Goal: Transaction & Acquisition: Purchase product/service

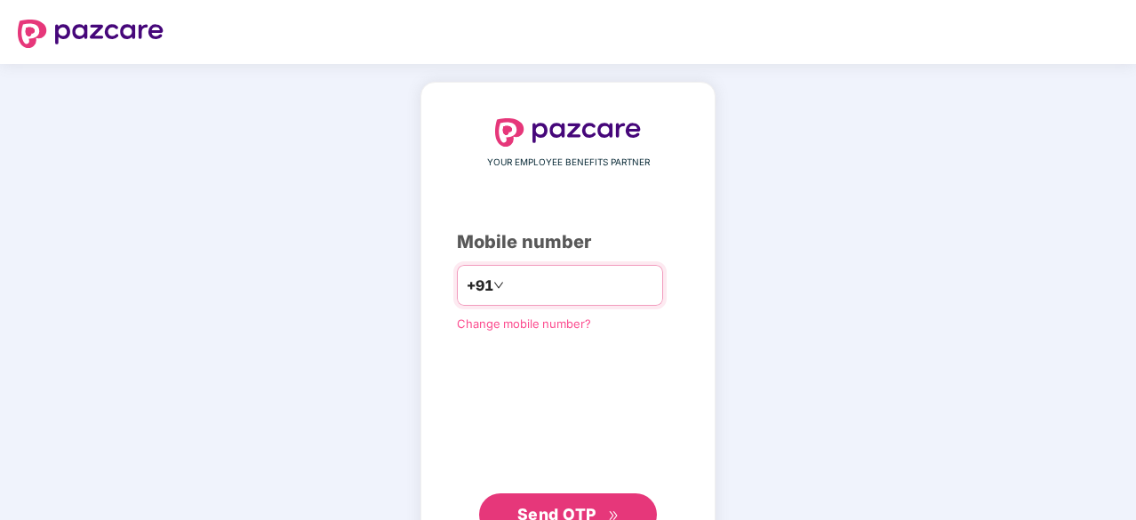
type input "**********"
click at [596, 498] on button "Send OTP" at bounding box center [568, 512] width 178 height 43
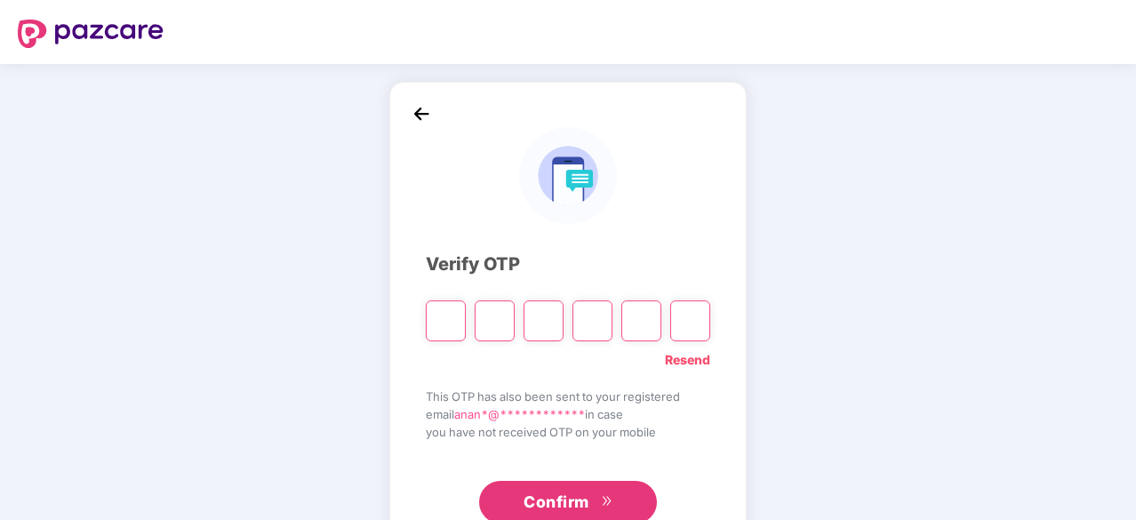
type input "*"
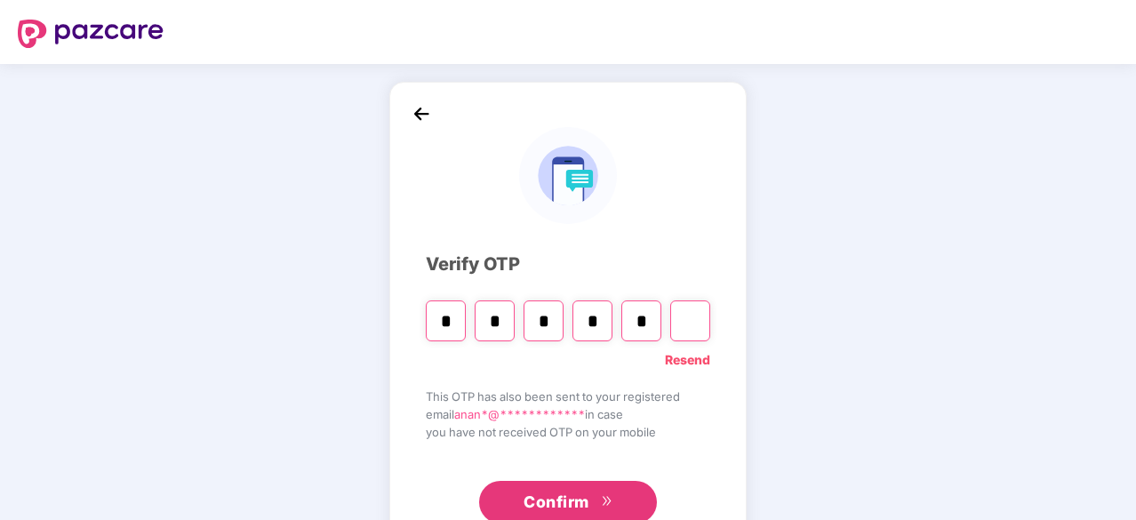
type input "*"
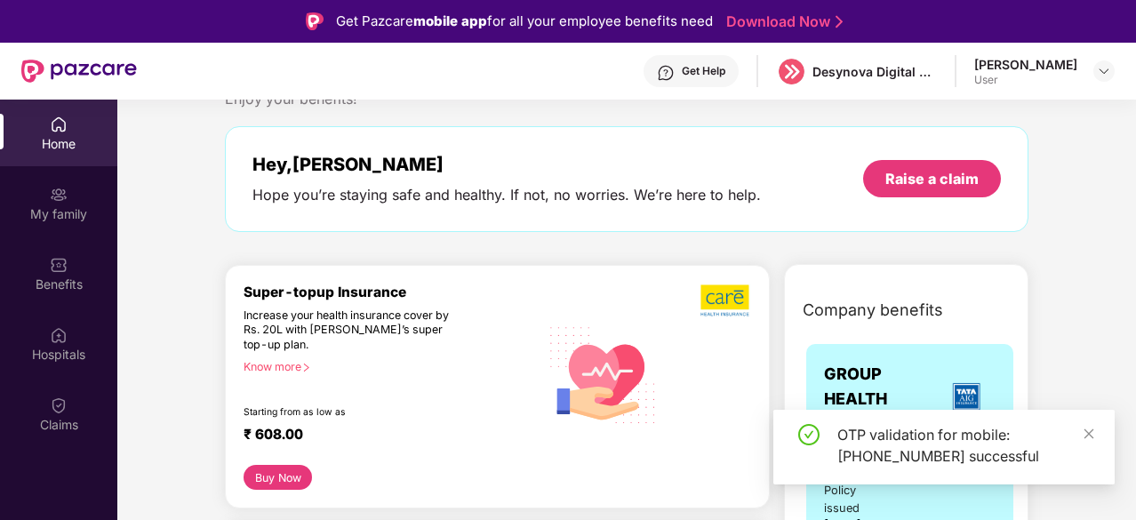
scroll to position [36, 0]
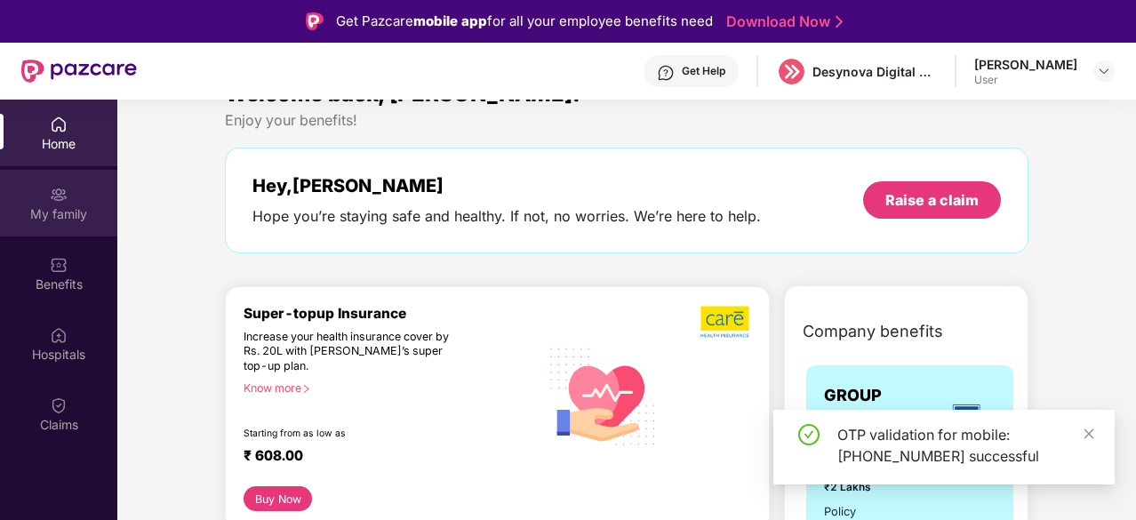
click at [52, 187] on img at bounding box center [59, 195] width 18 height 18
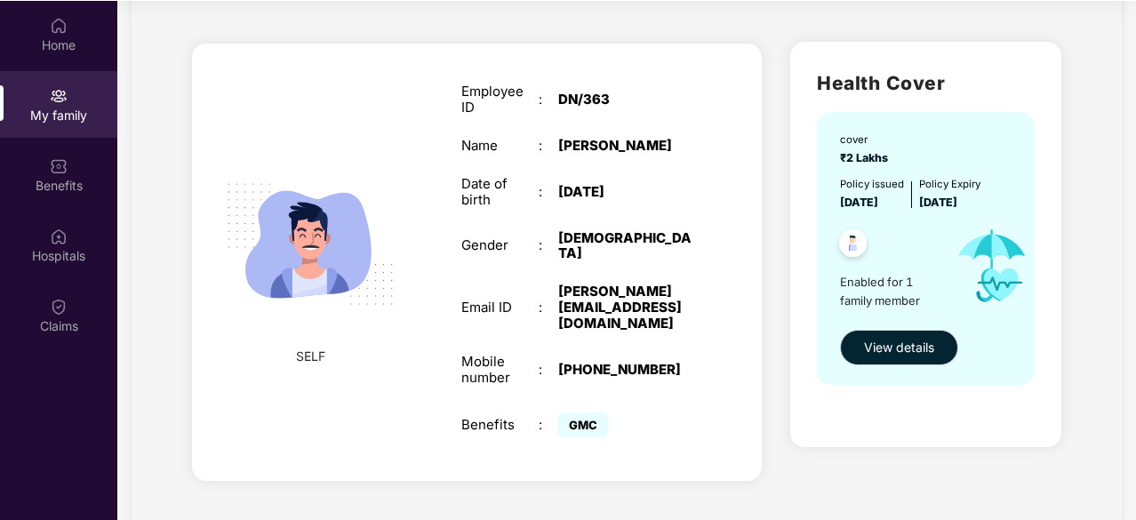
scroll to position [100, 0]
click at [872, 350] on span "View details" at bounding box center [899, 347] width 70 height 20
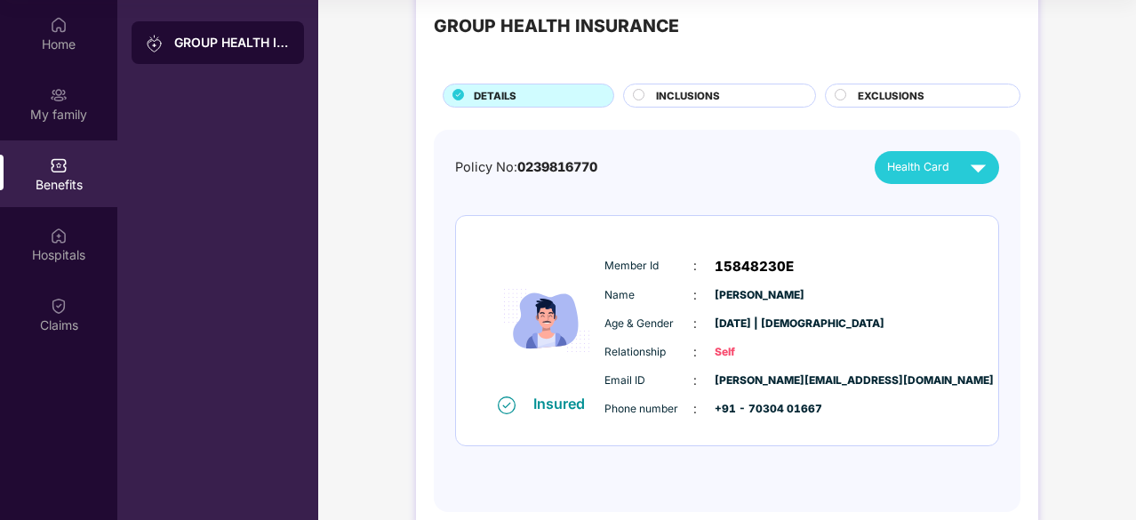
scroll to position [43, 0]
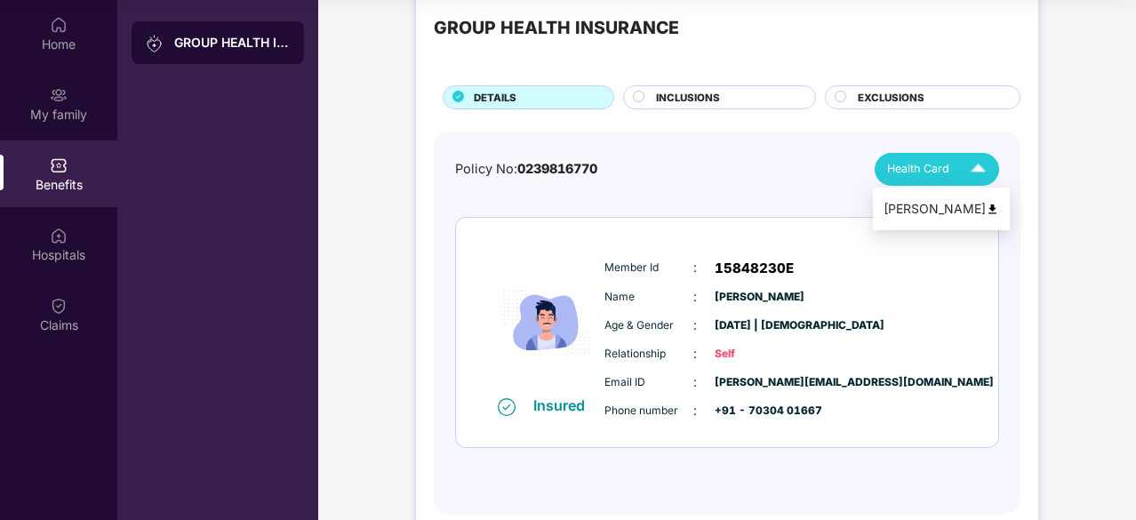
click at [927, 158] on div "Health Card" at bounding box center [940, 169] width 107 height 31
click at [946, 214] on div "Anand Wagh" at bounding box center [941, 209] width 116 height 20
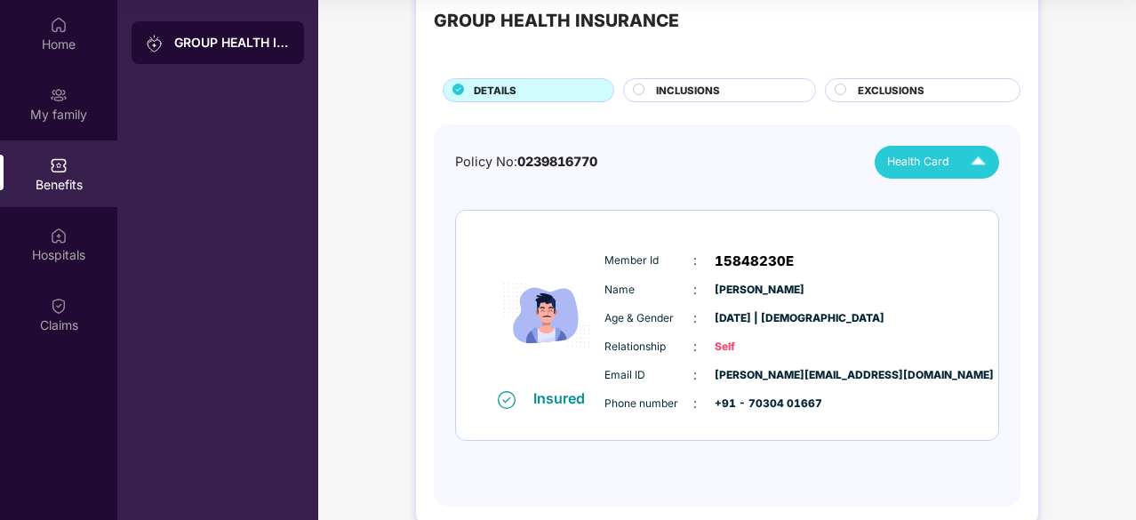
scroll to position [51, 0]
click at [663, 93] on span "INCLUSIONS" at bounding box center [688, 90] width 64 height 16
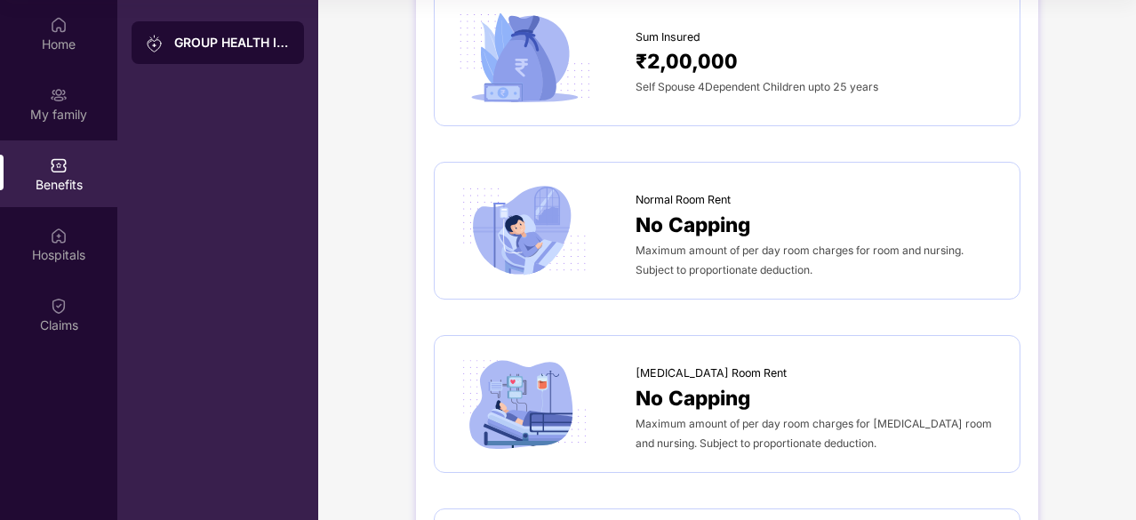
scroll to position [195, 0]
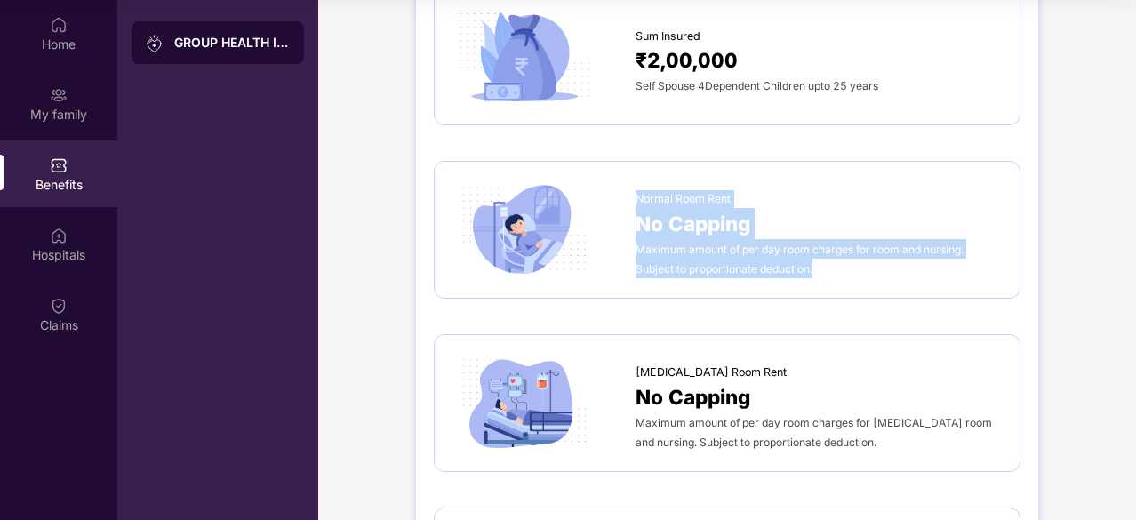
drag, startPoint x: 634, startPoint y: 196, endPoint x: 828, endPoint y: 278, distance: 210.3
click at [828, 278] on div "Normal Room Rent No Capping Maximum amount of per day room charges for room and…" at bounding box center [726, 229] width 549 height 100
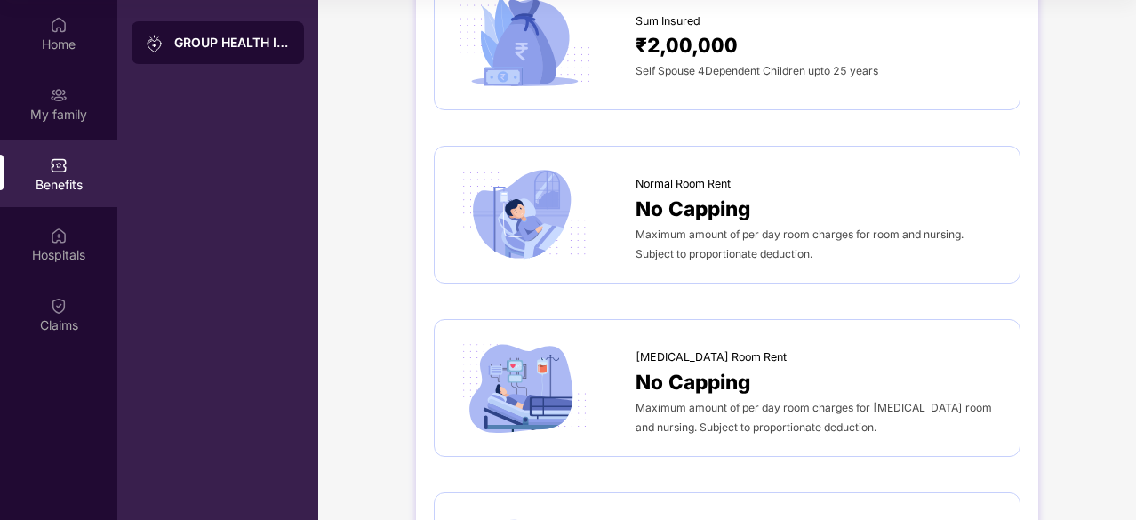
scroll to position [232, 0]
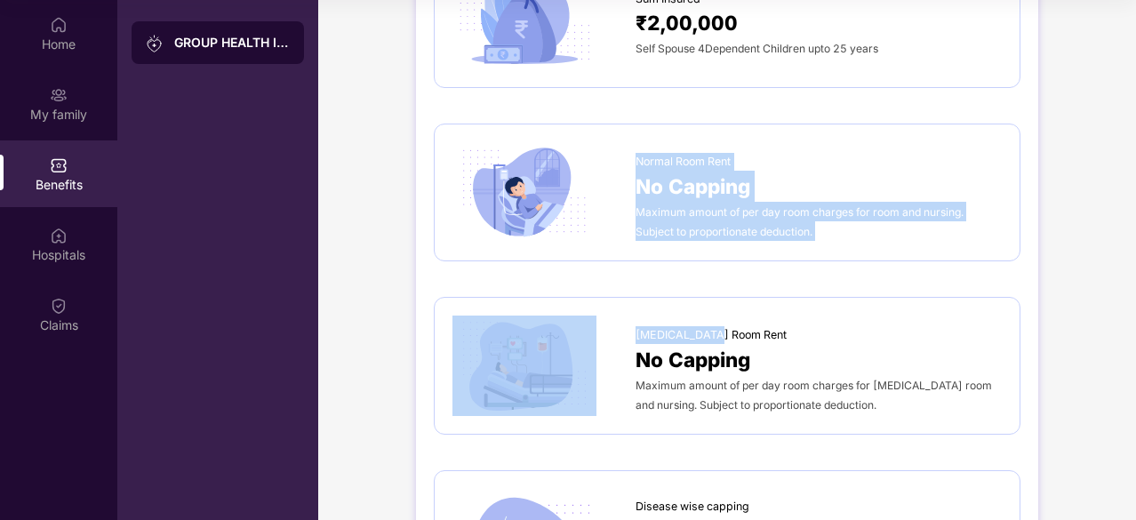
drag, startPoint x: 638, startPoint y: 159, endPoint x: 874, endPoint y: 281, distance: 265.9
click at [802, 246] on div "Normal Room Rent No Capping Maximum amount of per day room charges for room and…" at bounding box center [727, 193] width 586 height 138
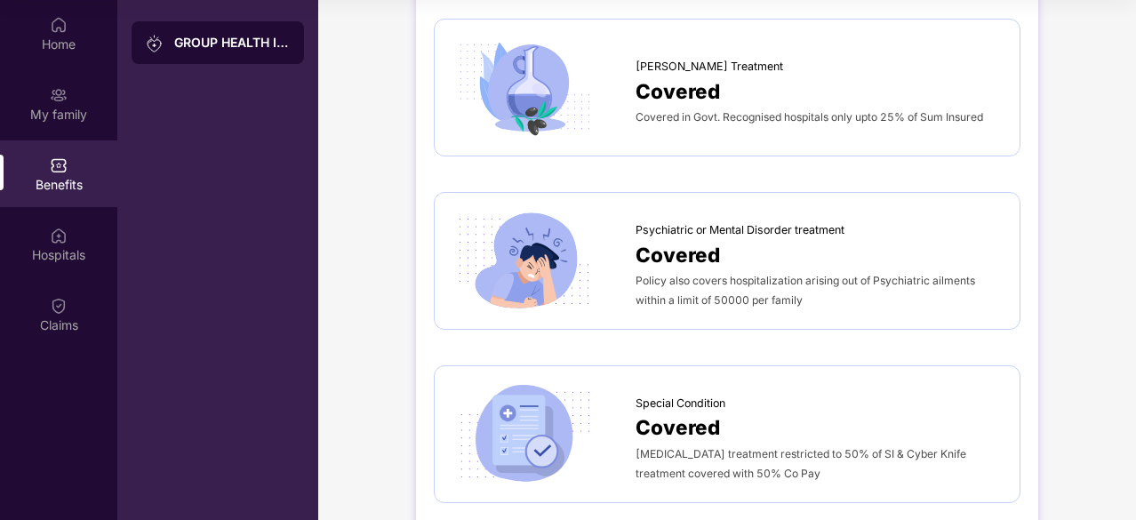
scroll to position [2826, 0]
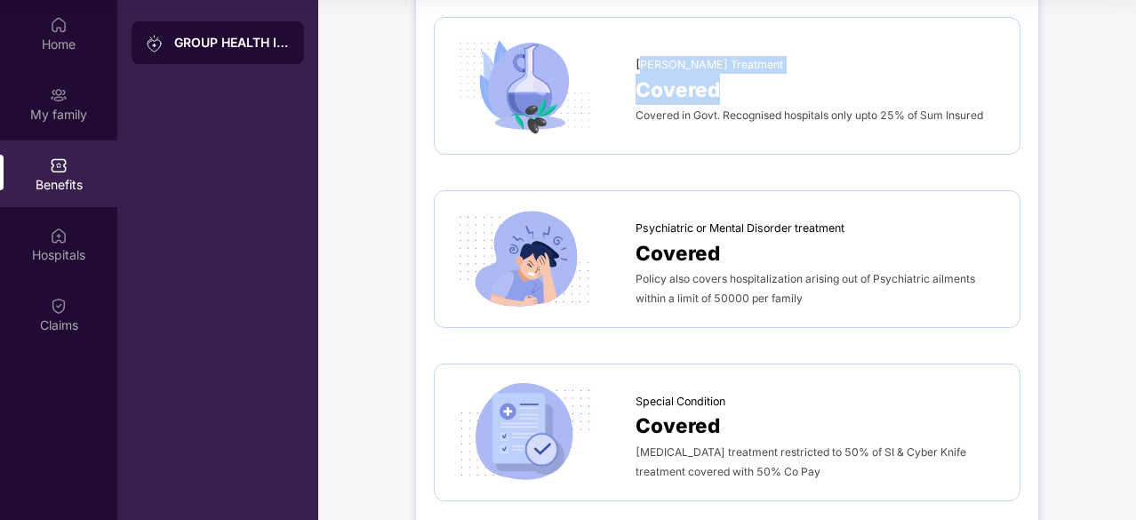
drag, startPoint x: 639, startPoint y: 51, endPoint x: 718, endPoint y: 66, distance: 80.5
click at [718, 66] on div "Ayush Treatment Covered Covered in Govt. Recognised hospitals only upto 25% of …" at bounding box center [818, 85] width 366 height 77
click at [619, 52] on div at bounding box center [543, 86] width 183 height 100
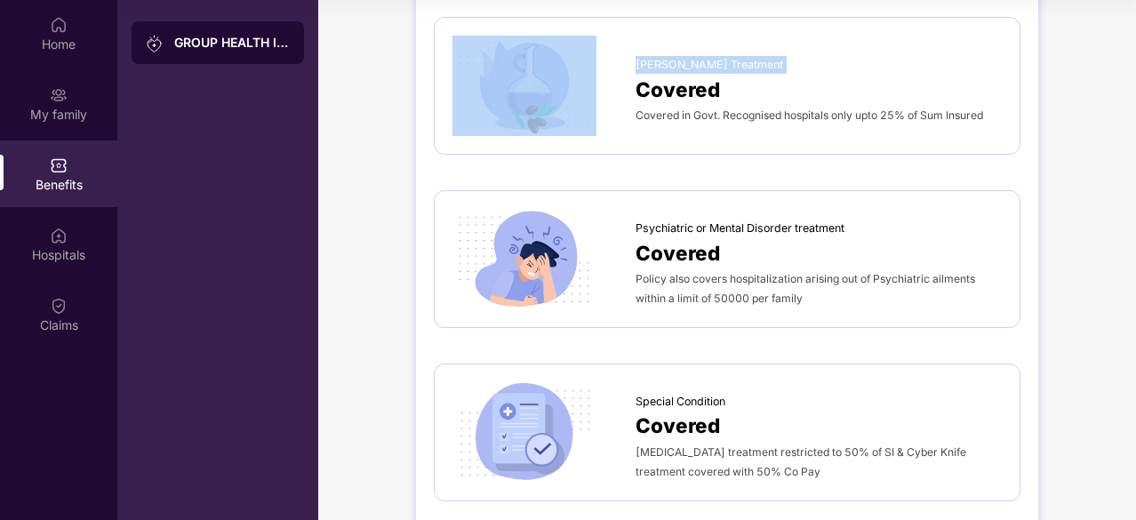
drag, startPoint x: 619, startPoint y: 52, endPoint x: 725, endPoint y: 51, distance: 105.8
click at [725, 51] on div "Ayush Treatment Covered Covered in Govt. Recognised hospitals only upto 25% of …" at bounding box center [726, 86] width 549 height 100
copy div "Ayush Treatment"
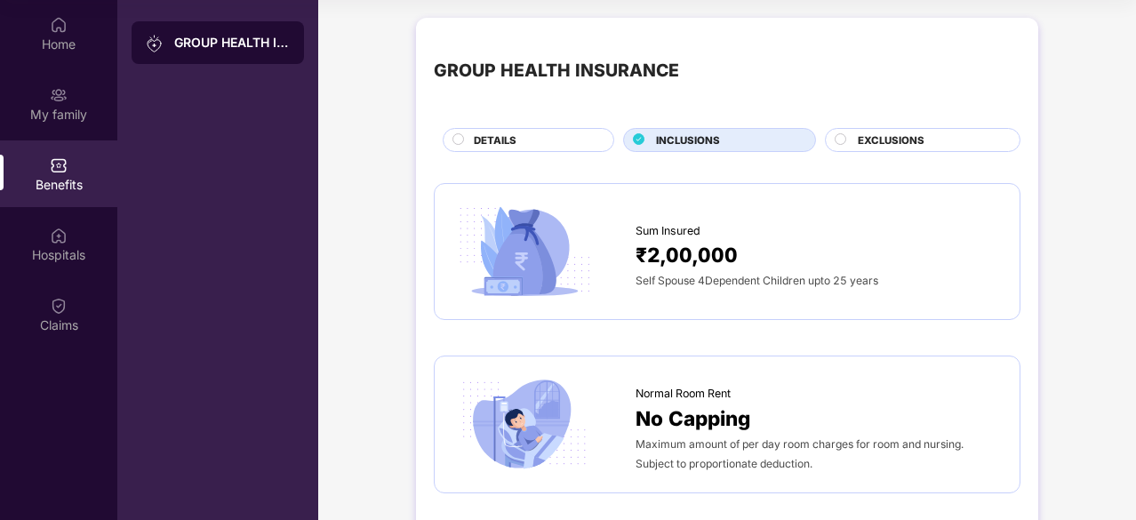
scroll to position [0, 0]
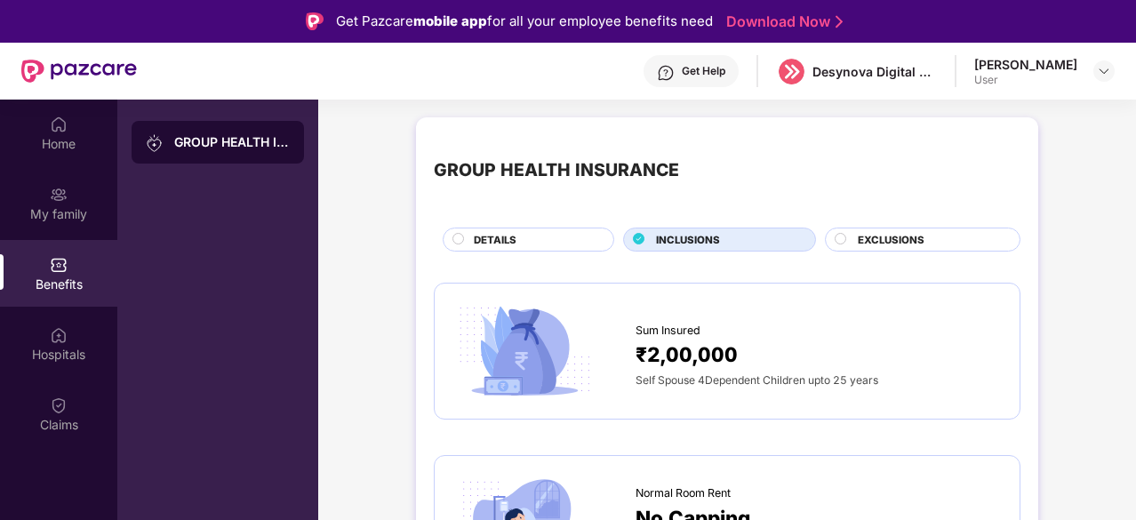
drag, startPoint x: 839, startPoint y: 226, endPoint x: 844, endPoint y: 246, distance: 21.1
click at [844, 246] on div "GROUP HEALTH INSURANCE DETAILS INCLUSIONS EXCLUSIONS" at bounding box center [727, 193] width 586 height 116
click at [844, 246] on div at bounding box center [841, 241] width 14 height 17
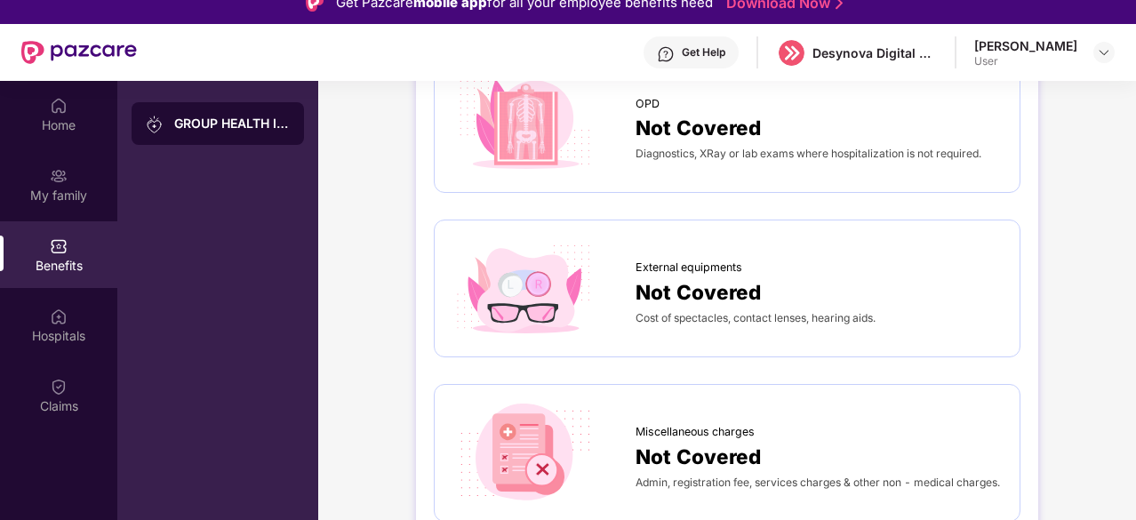
scroll to position [203, 0]
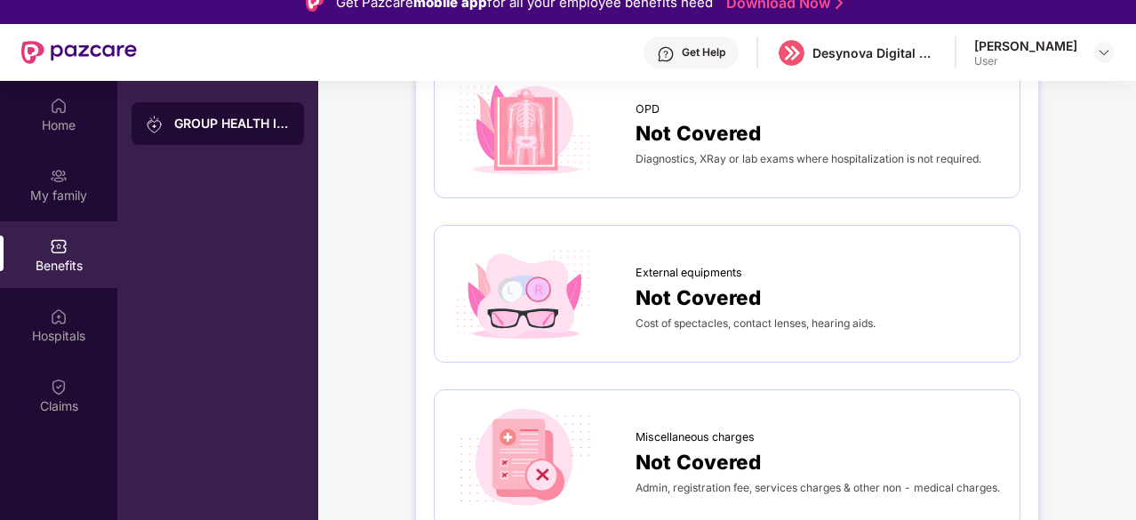
click at [243, 136] on div "GROUP HEALTH INSURANCE" at bounding box center [218, 123] width 172 height 43
click at [218, 115] on div "GROUP HEALTH INSURANCE" at bounding box center [232, 124] width 116 height 18
click at [66, 314] on img at bounding box center [59, 316] width 18 height 18
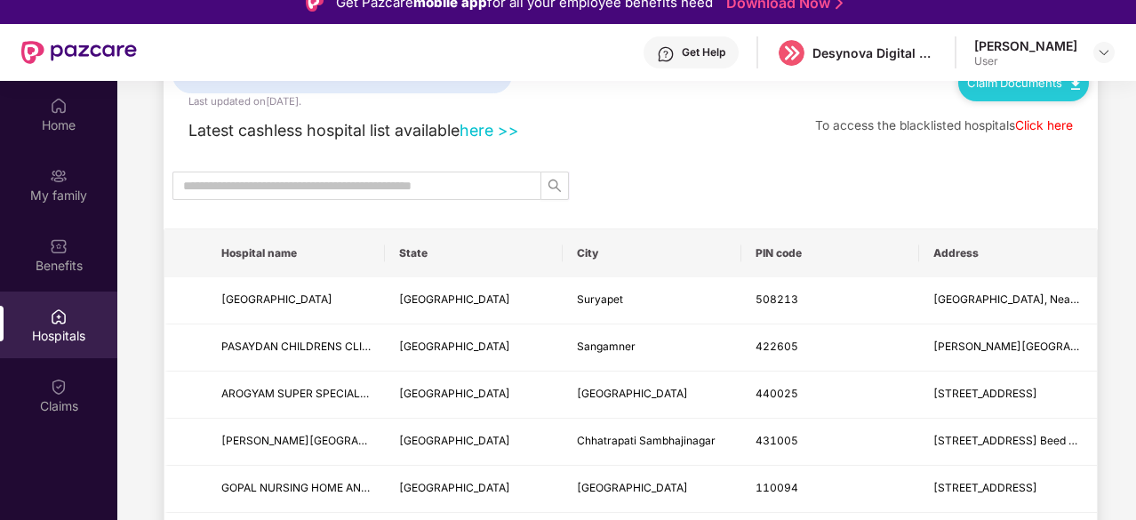
scroll to position [78, 0]
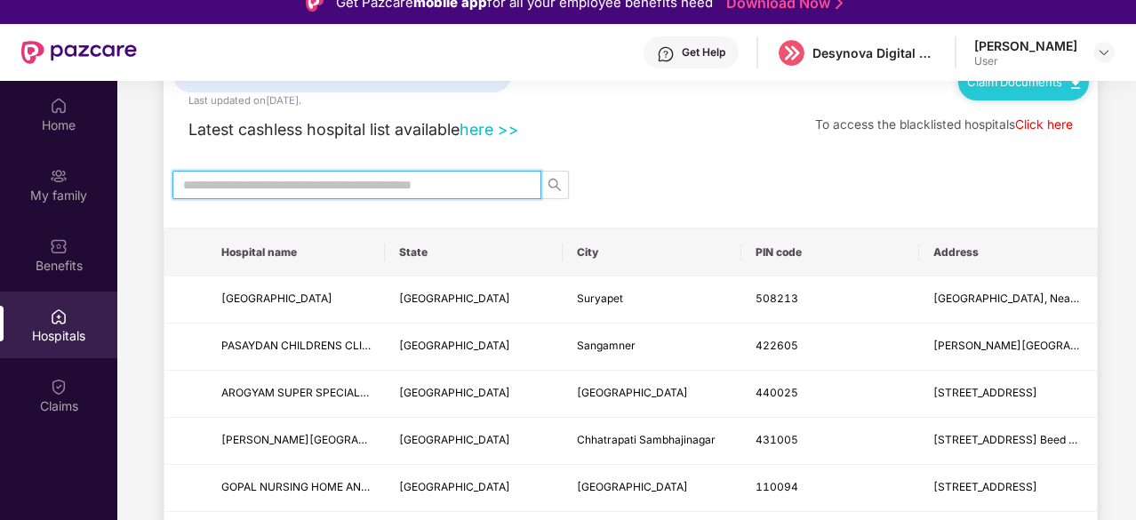
click at [396, 186] on input "text" at bounding box center [349, 185] width 333 height 20
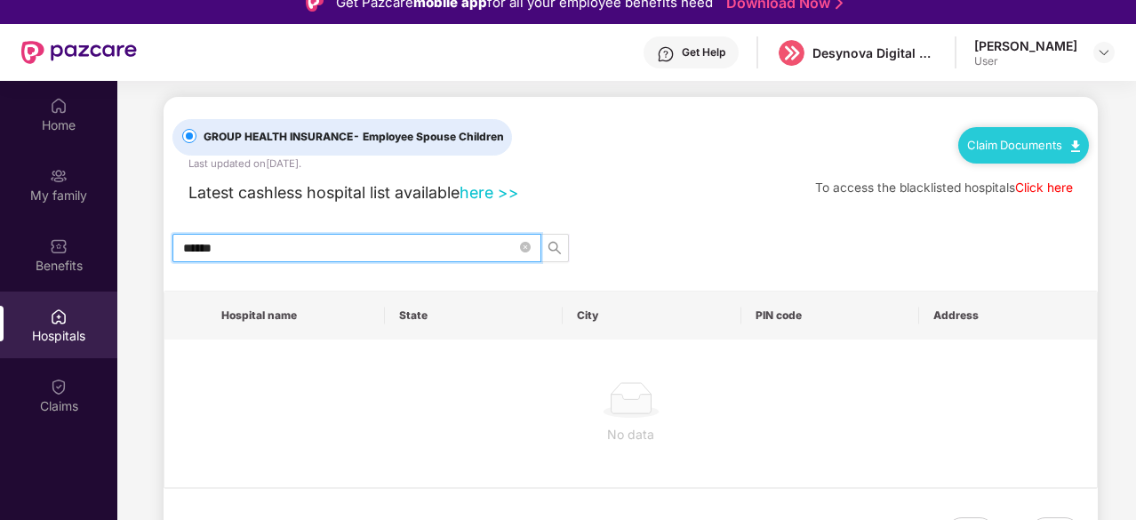
scroll to position [12, 0]
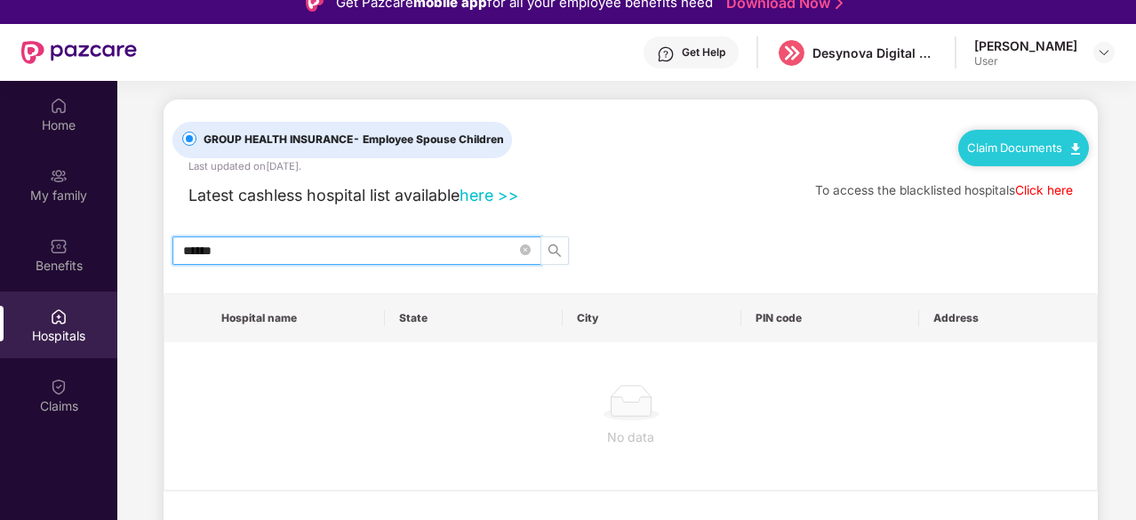
click at [562, 243] on span "search" at bounding box center [554, 250] width 27 height 14
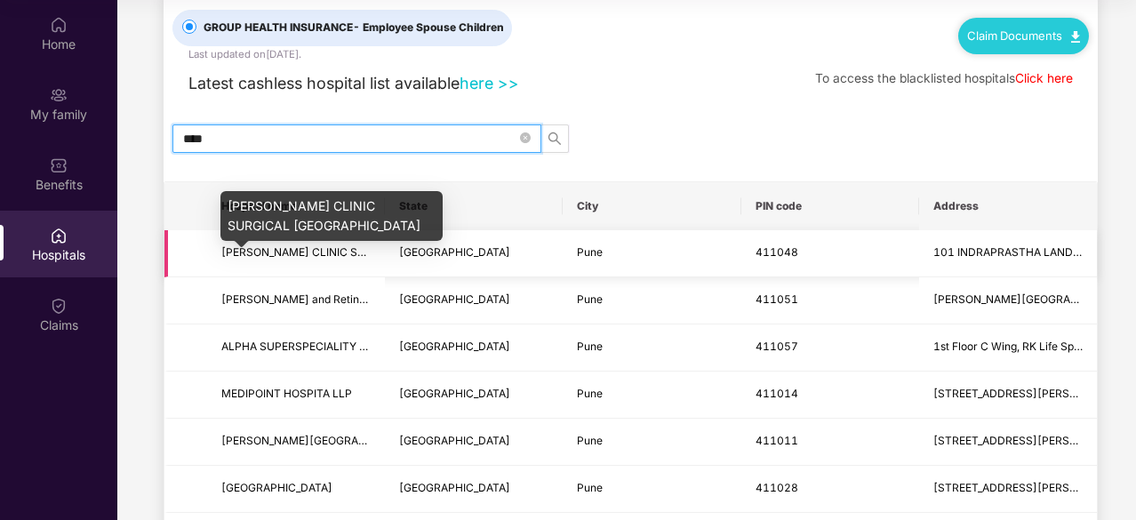
scroll to position [51, 0]
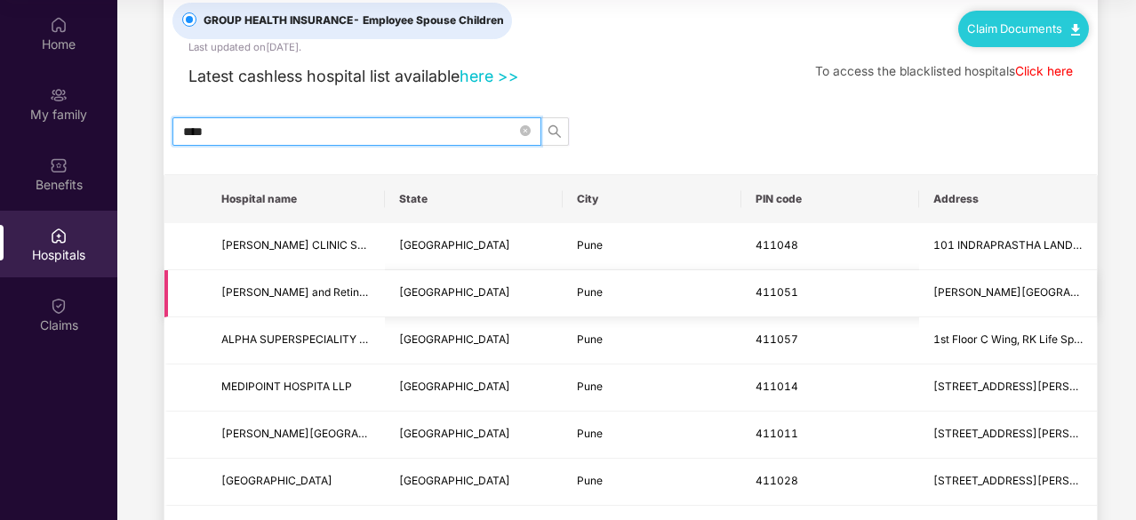
type input "****"
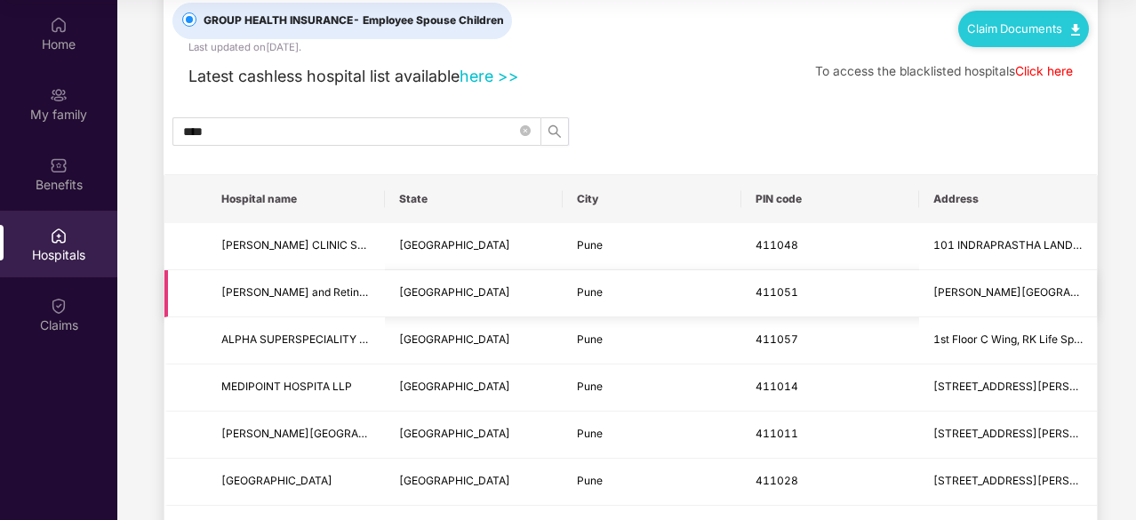
click at [299, 298] on span "Dr Dudhbhate Netralay and Retina Centre- Only For NIA- WORLDWIDE OILFIELD MACHI…" at bounding box center [295, 292] width 149 height 17
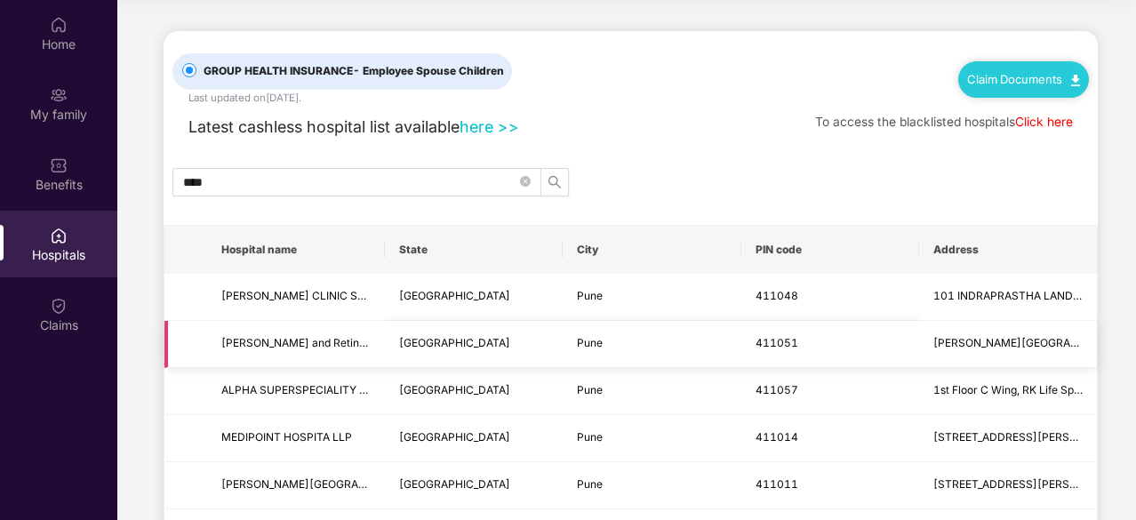
scroll to position [0, 0]
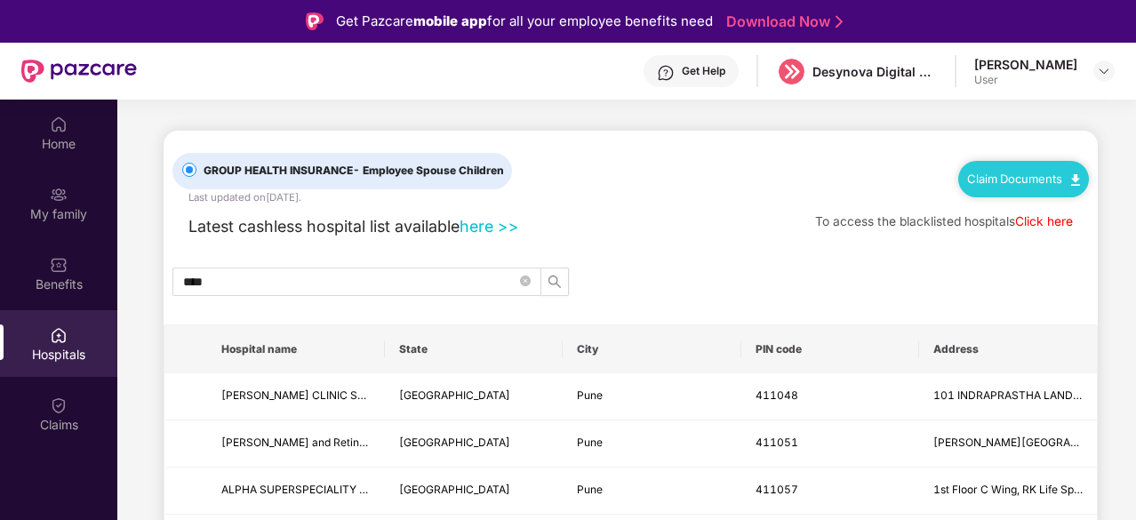
click at [1006, 194] on div "Claim Documents" at bounding box center [1023, 179] width 131 height 36
click at [1041, 187] on div "Claim Documents" at bounding box center [1023, 179] width 131 height 36
click at [1071, 165] on div "Claim Documents" at bounding box center [1023, 179] width 131 height 36
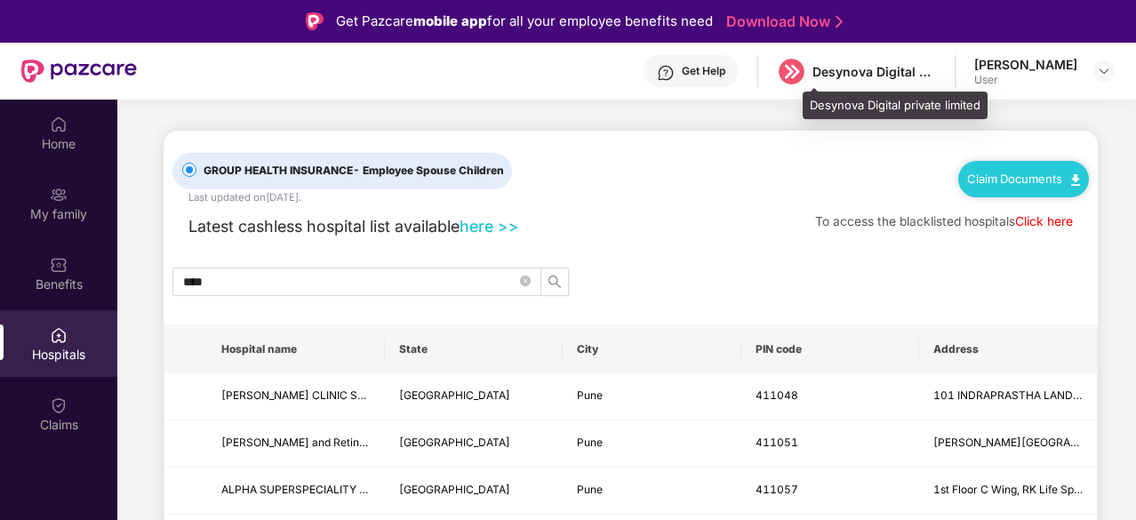
click at [880, 69] on div "Desynova Digital private limited" at bounding box center [874, 71] width 124 height 17
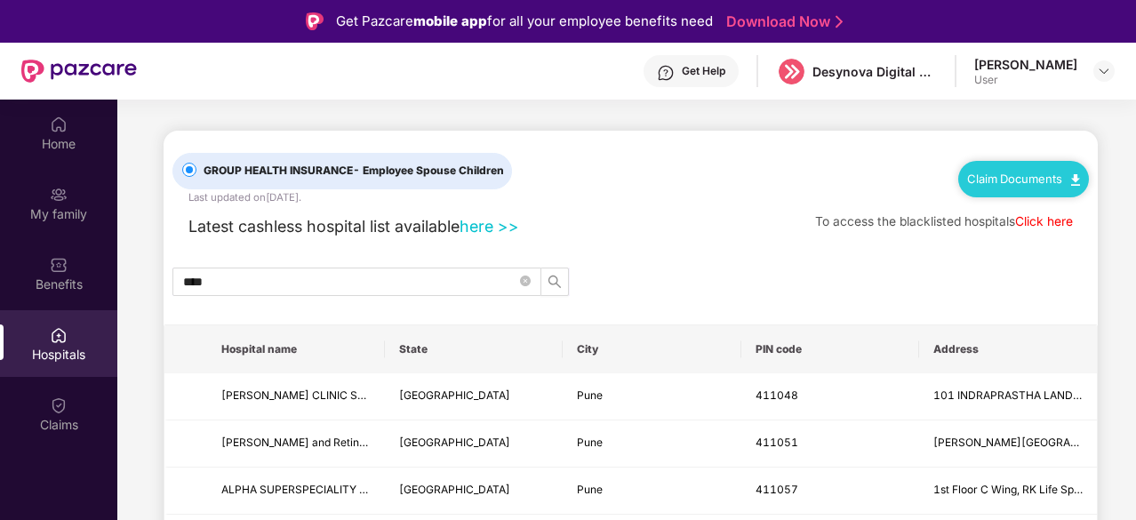
click at [1088, 75] on div "Anand Wagh User" at bounding box center [1044, 71] width 140 height 31
click at [28, 416] on div "Claims" at bounding box center [58, 425] width 117 height 18
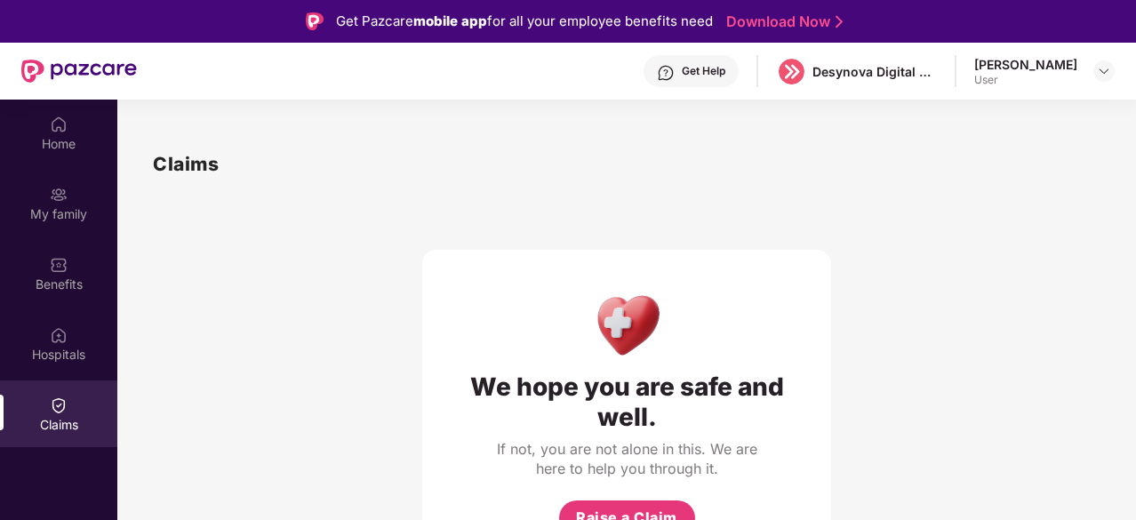
scroll to position [100, 0]
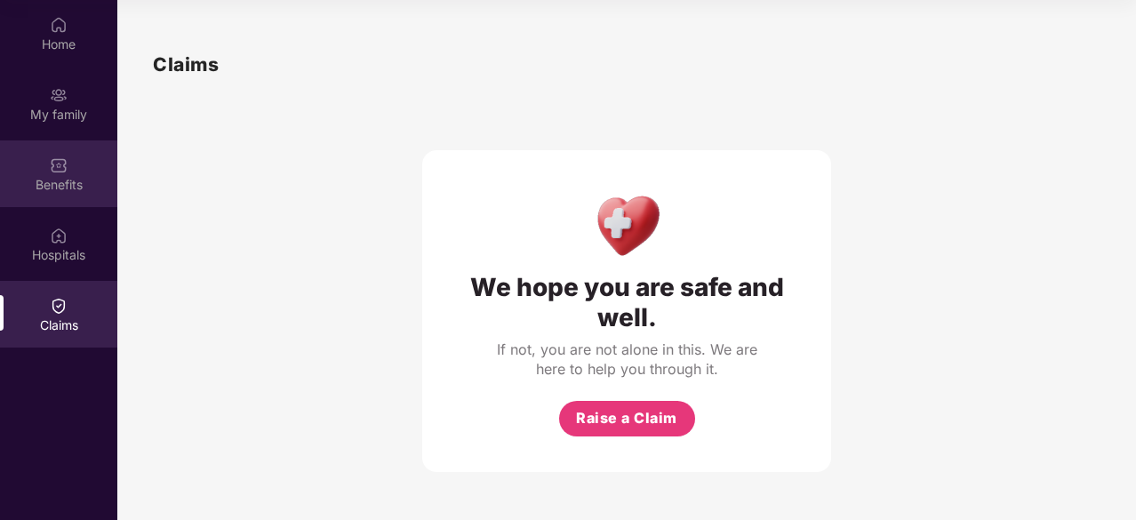
click at [50, 190] on div "Benefits" at bounding box center [58, 185] width 117 height 18
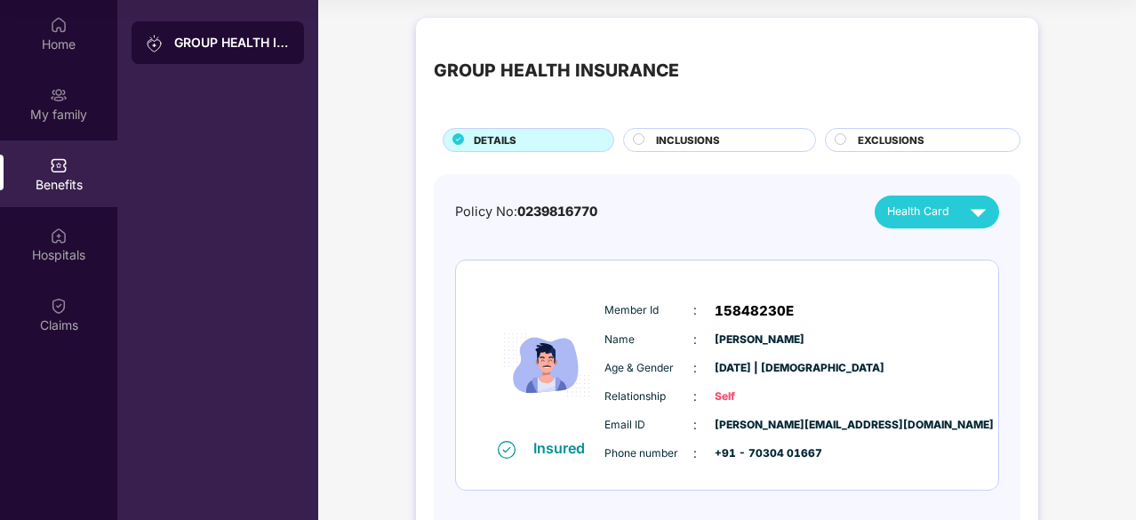
scroll to position [79, 0]
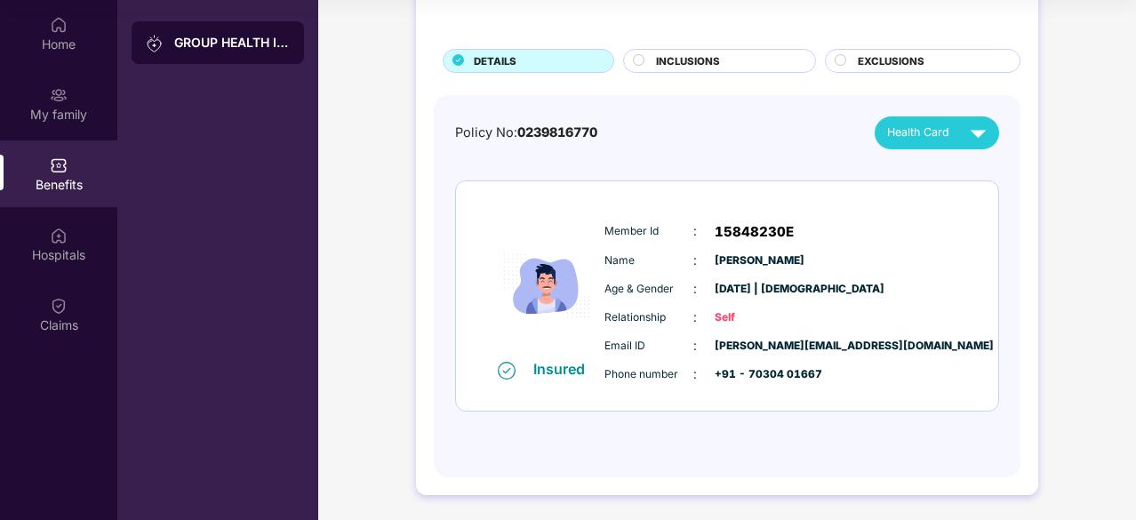
click at [787, 374] on span "+91 - 70304 01667" at bounding box center [758, 374] width 89 height 17
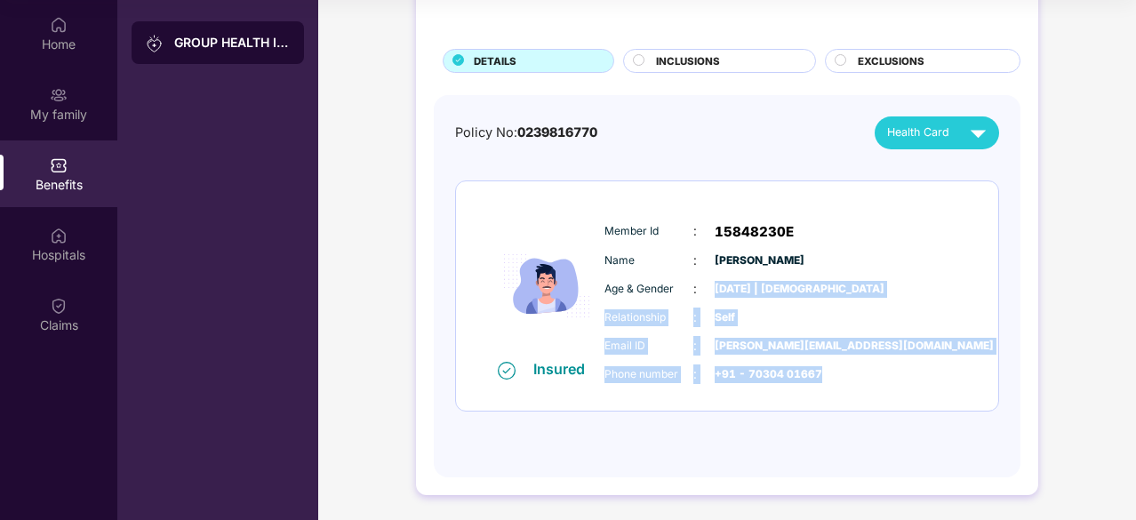
drag, startPoint x: 787, startPoint y: 374, endPoint x: 706, endPoint y: 287, distance: 118.8
click at [706, 287] on div "Member Id : 15848230E Name : Anand Wagh Age & Gender : 03 Jan 1998 | Male Relat…" at bounding box center [781, 302] width 362 height 181
click at [706, 287] on div "Age & Gender : 03 Jan 1998 | Male" at bounding box center [780, 289] width 353 height 20
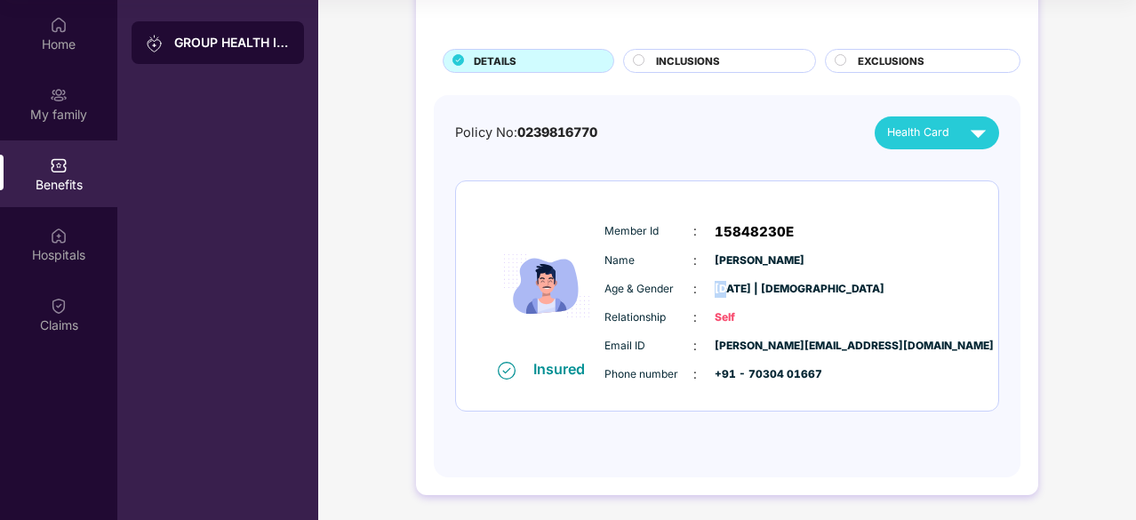
click at [706, 287] on div "Age & Gender : 03 Jan 1998 | Male" at bounding box center [780, 289] width 353 height 20
click at [714, 253] on span "Anand Wagh" at bounding box center [758, 260] width 89 height 17
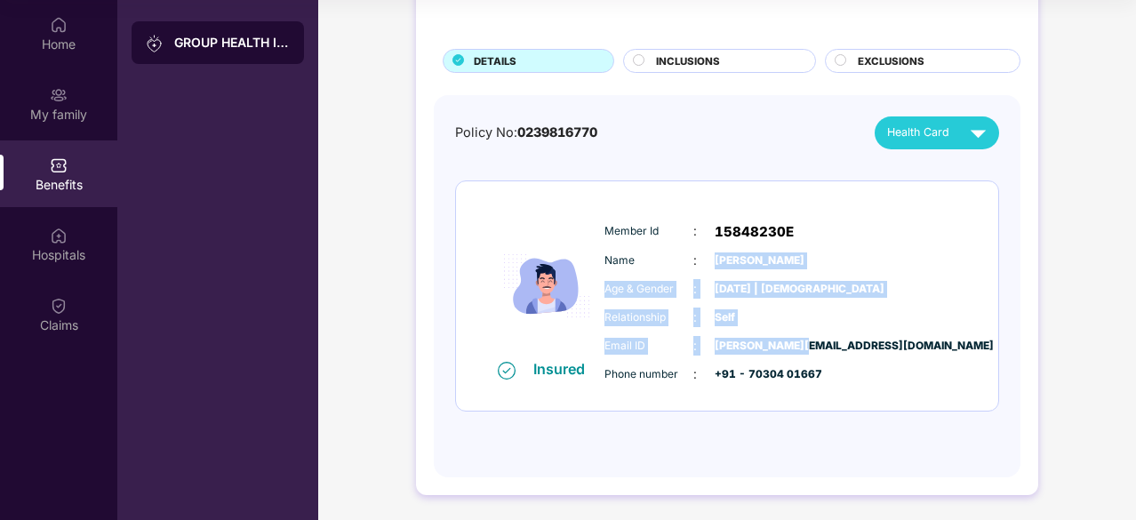
drag, startPoint x: 714, startPoint y: 253, endPoint x: 769, endPoint y: 344, distance: 106.1
click at [769, 344] on div "Member Id : 15848230E Name : Anand Wagh Age & Gender : 03 Jan 1998 | Male Relat…" at bounding box center [781, 302] width 362 height 181
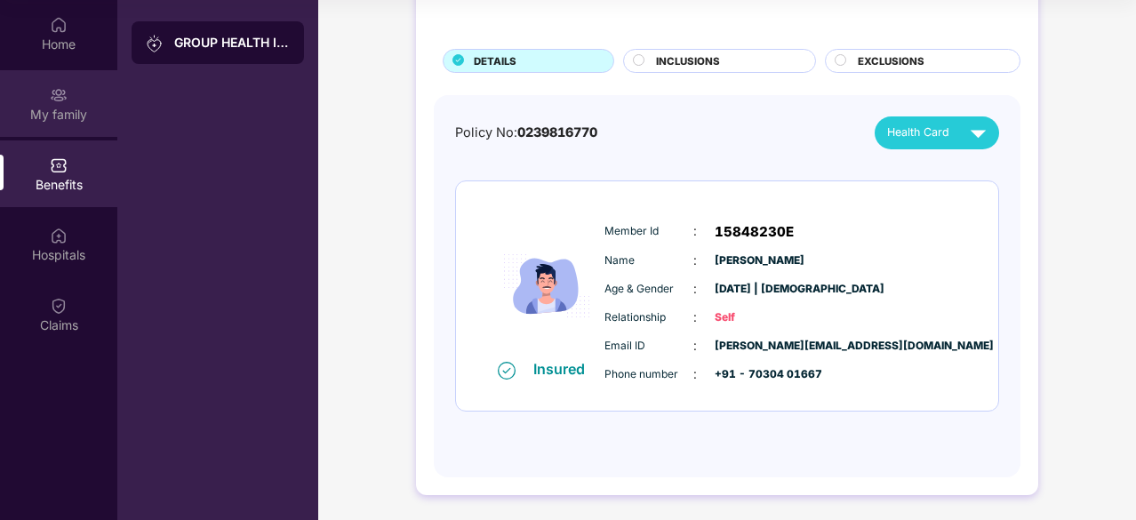
click at [44, 96] on div "My family" at bounding box center [58, 103] width 117 height 67
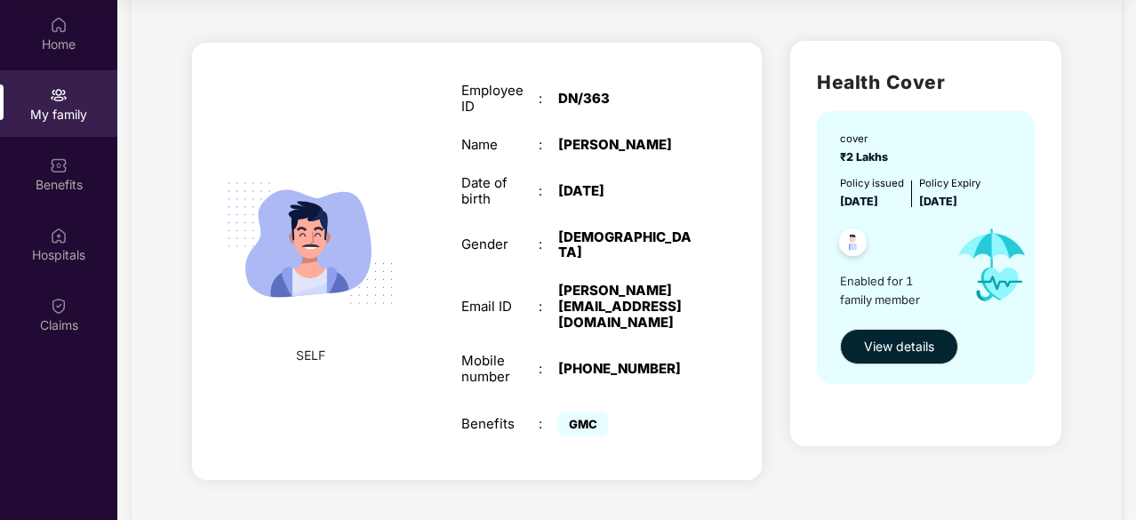
scroll to position [79, 0]
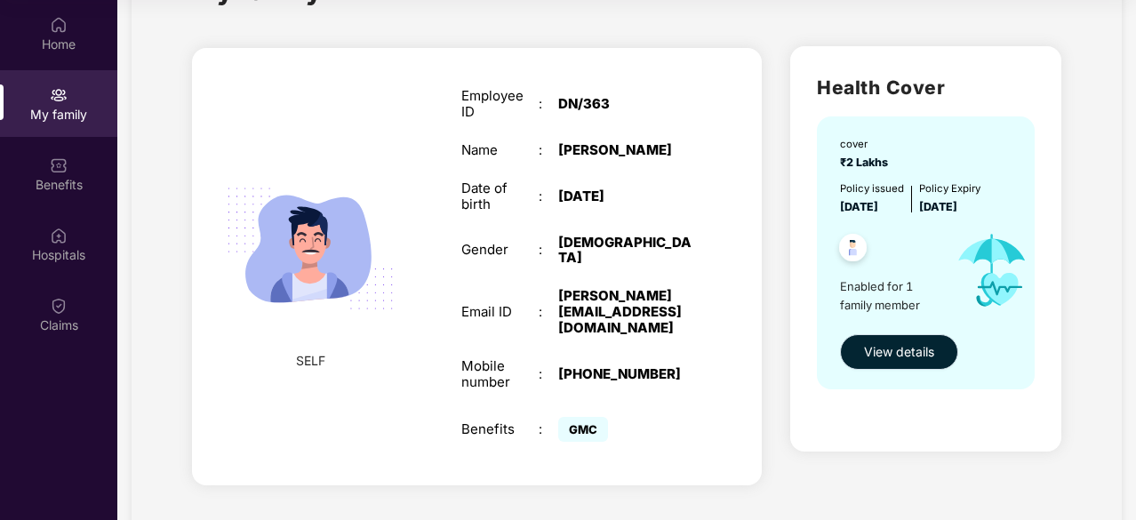
click at [867, 351] on span "View details" at bounding box center [899, 352] width 70 height 20
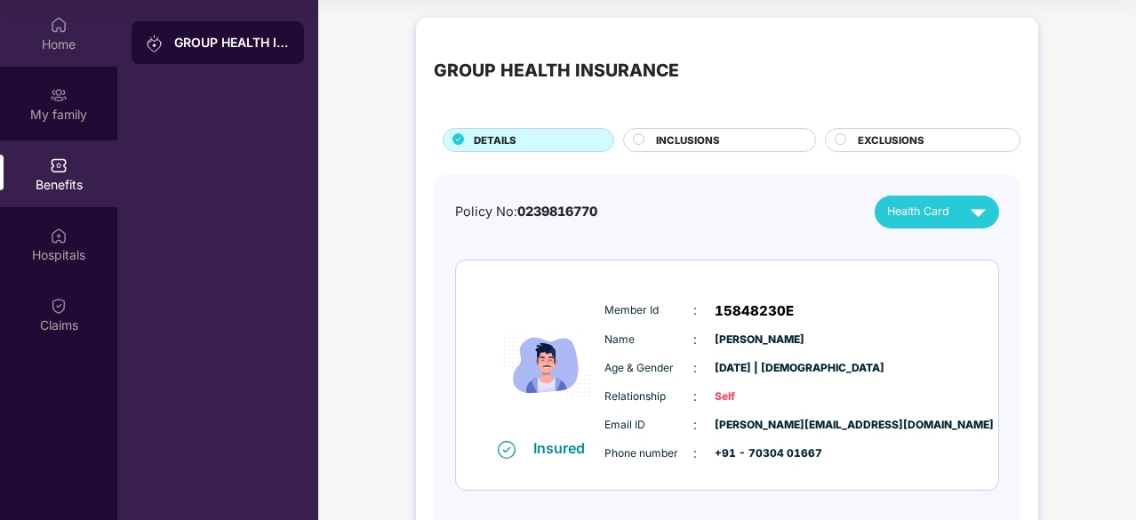
click at [54, 59] on div "Home" at bounding box center [58, 33] width 117 height 67
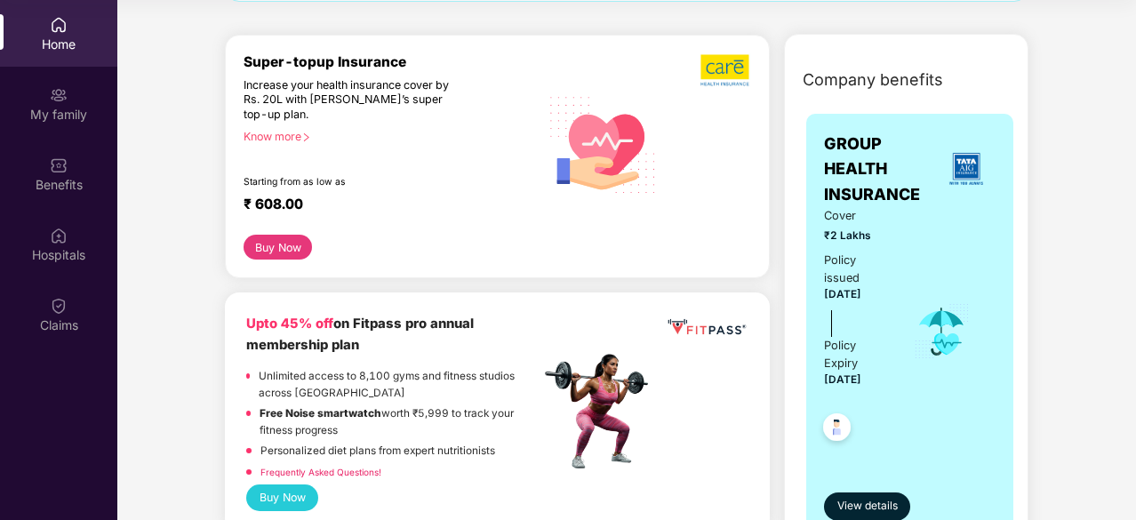
scroll to position [195, 0]
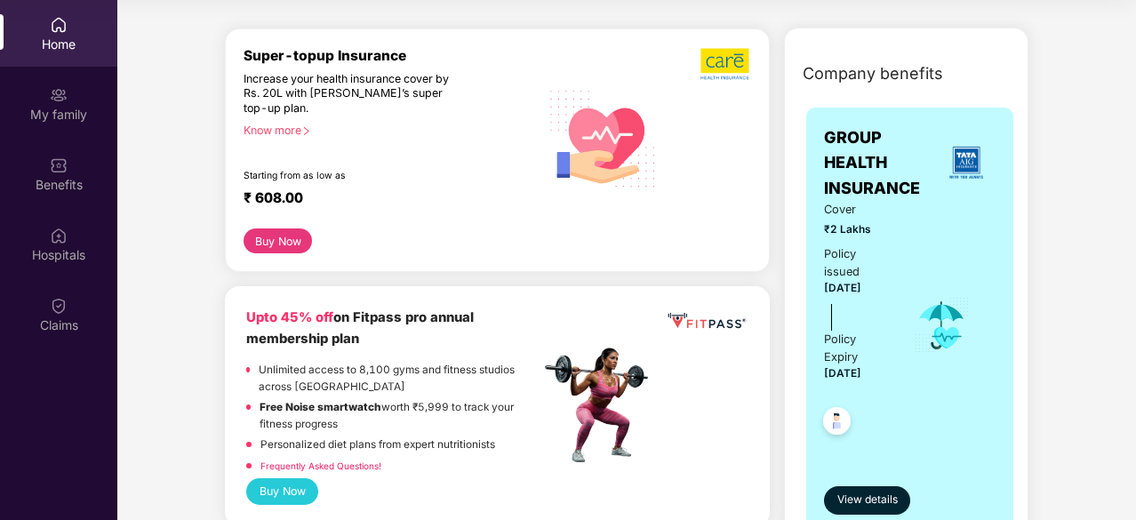
click at [251, 51] on div "Super-topup Insurance" at bounding box center [391, 55] width 296 height 17
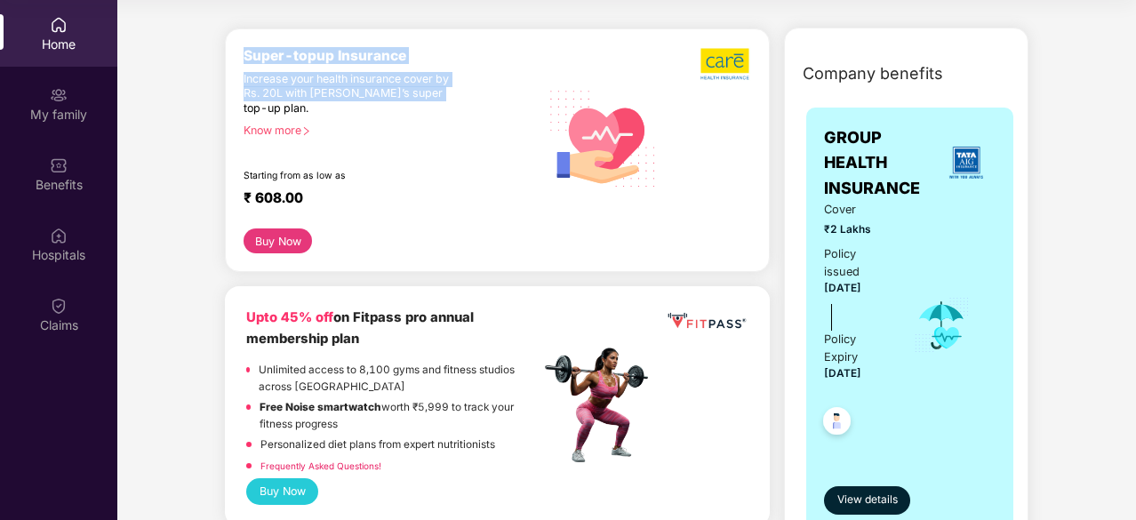
drag, startPoint x: 251, startPoint y: 51, endPoint x: 428, endPoint y: 90, distance: 182.0
click at [428, 90] on div "Super-topup Insurance Increase your health insurance cover by Rs. 20L with PazC…" at bounding box center [391, 138] width 296 height 182
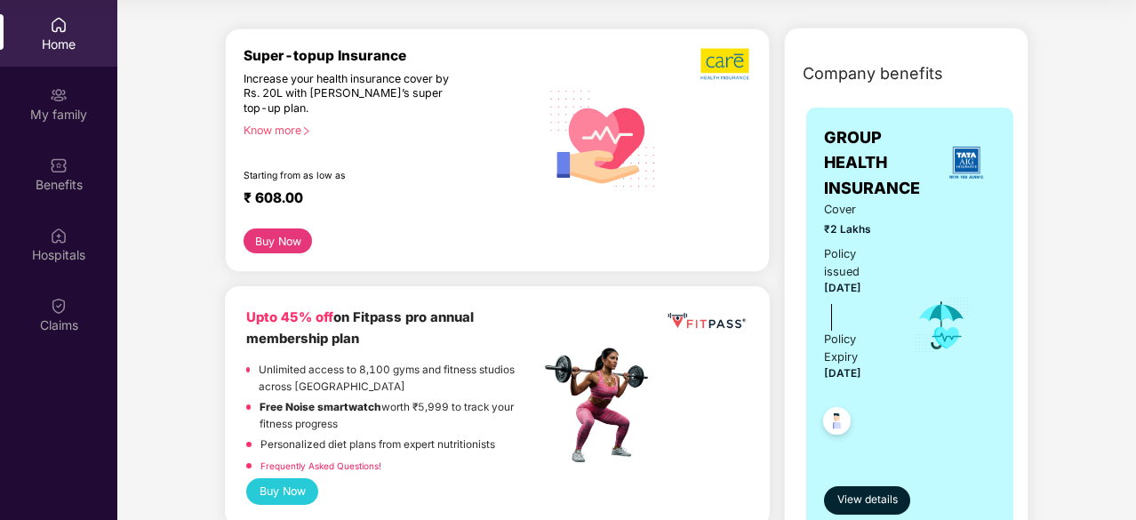
click at [283, 128] on div "Know more" at bounding box center [385, 130] width 285 height 12
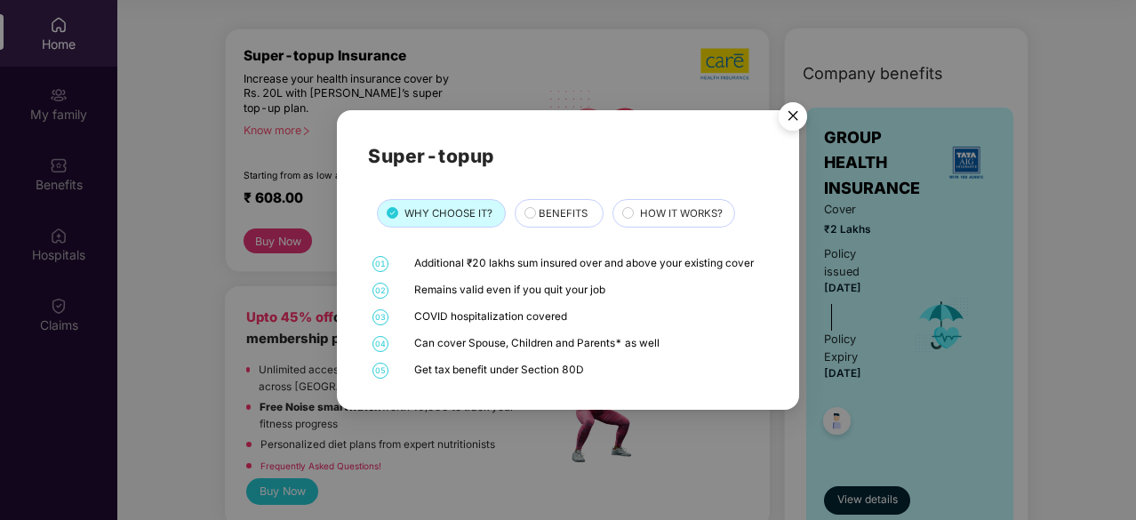
click at [788, 116] on img "Close" at bounding box center [793, 119] width 50 height 50
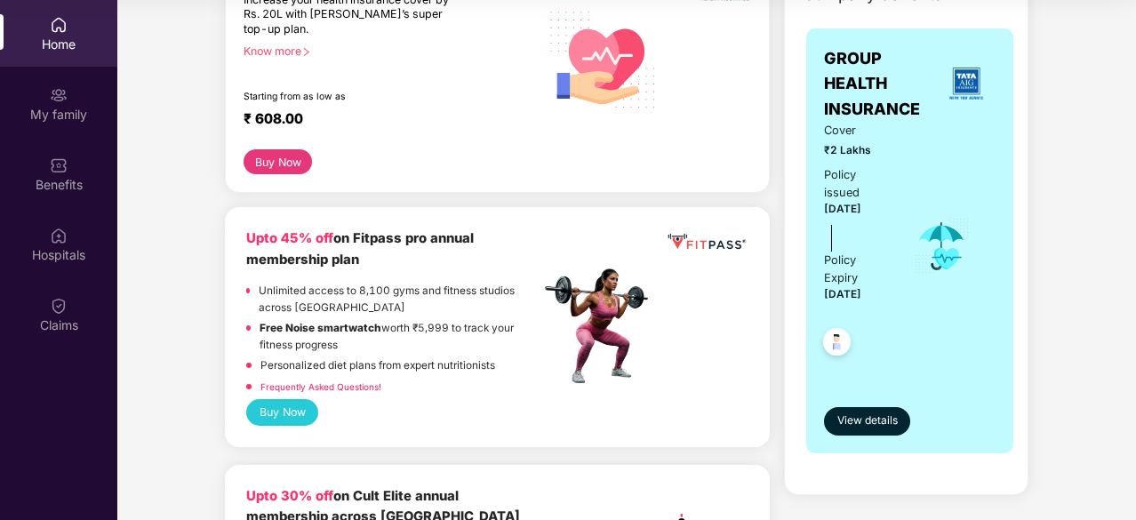
scroll to position [0, 0]
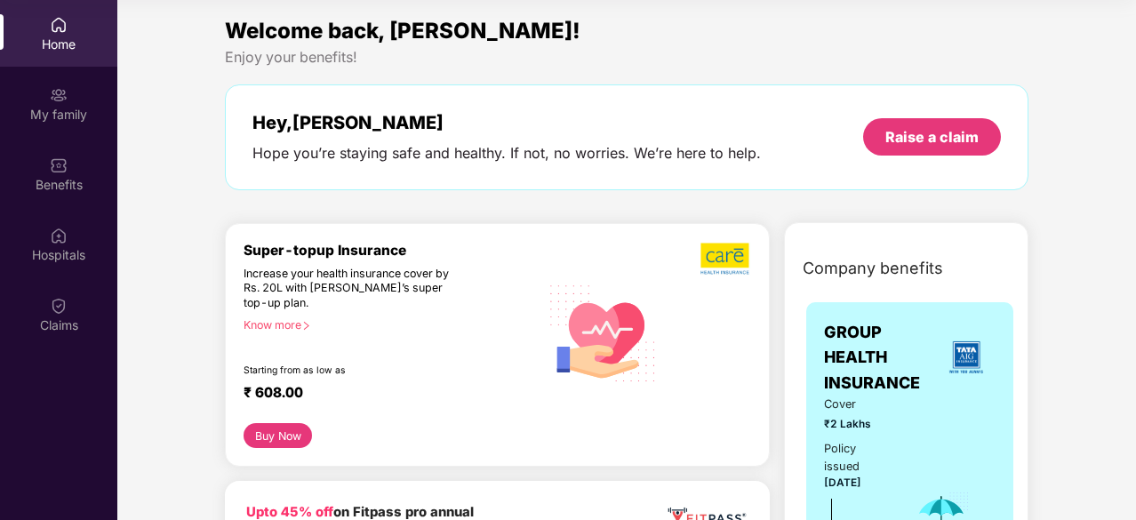
click at [272, 447] on button "Buy Now" at bounding box center [277, 435] width 68 height 25
